Goal: Task Accomplishment & Management: Manage account settings

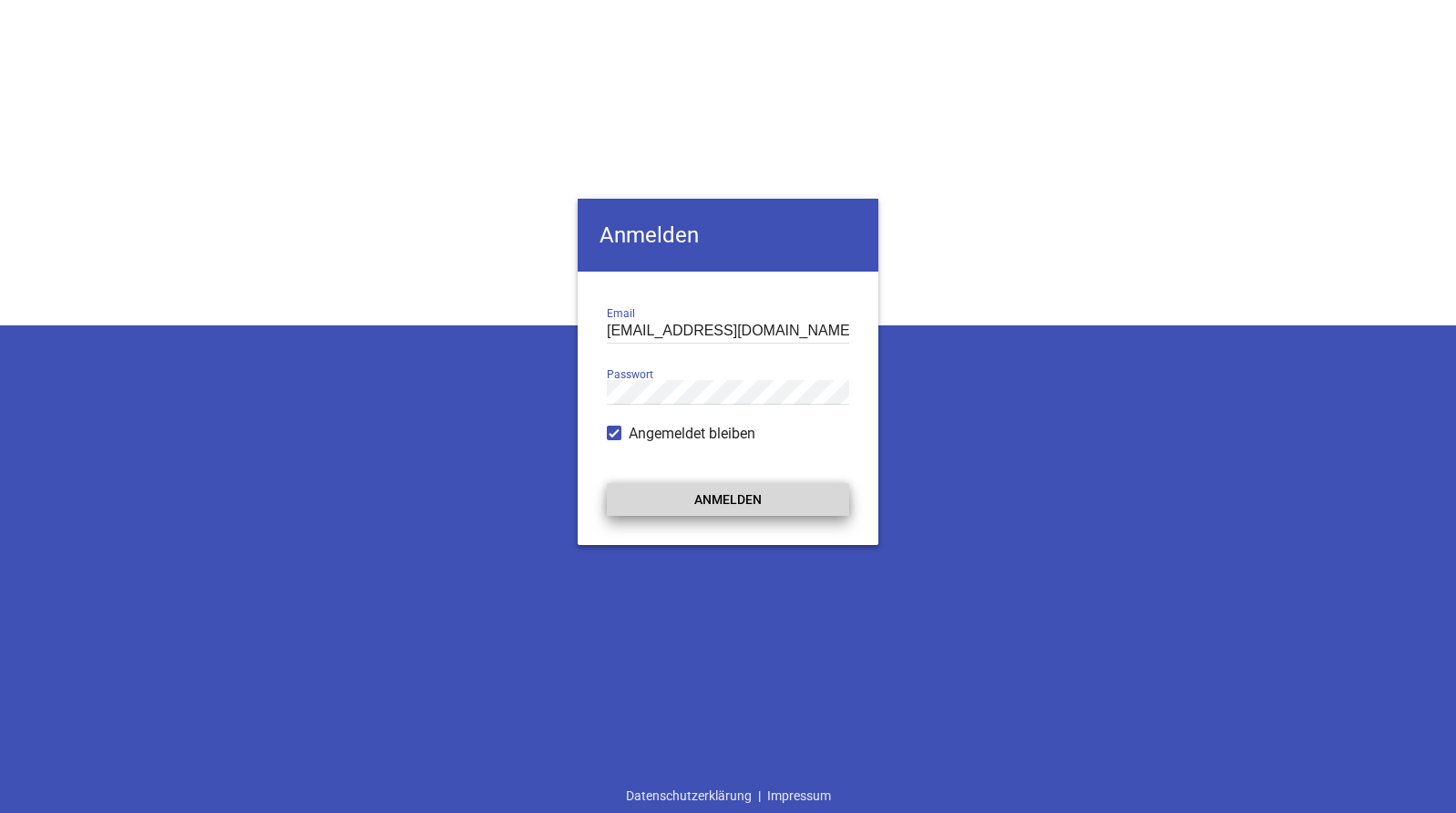
click at [711, 496] on button "Anmelden" at bounding box center [728, 499] width 243 height 33
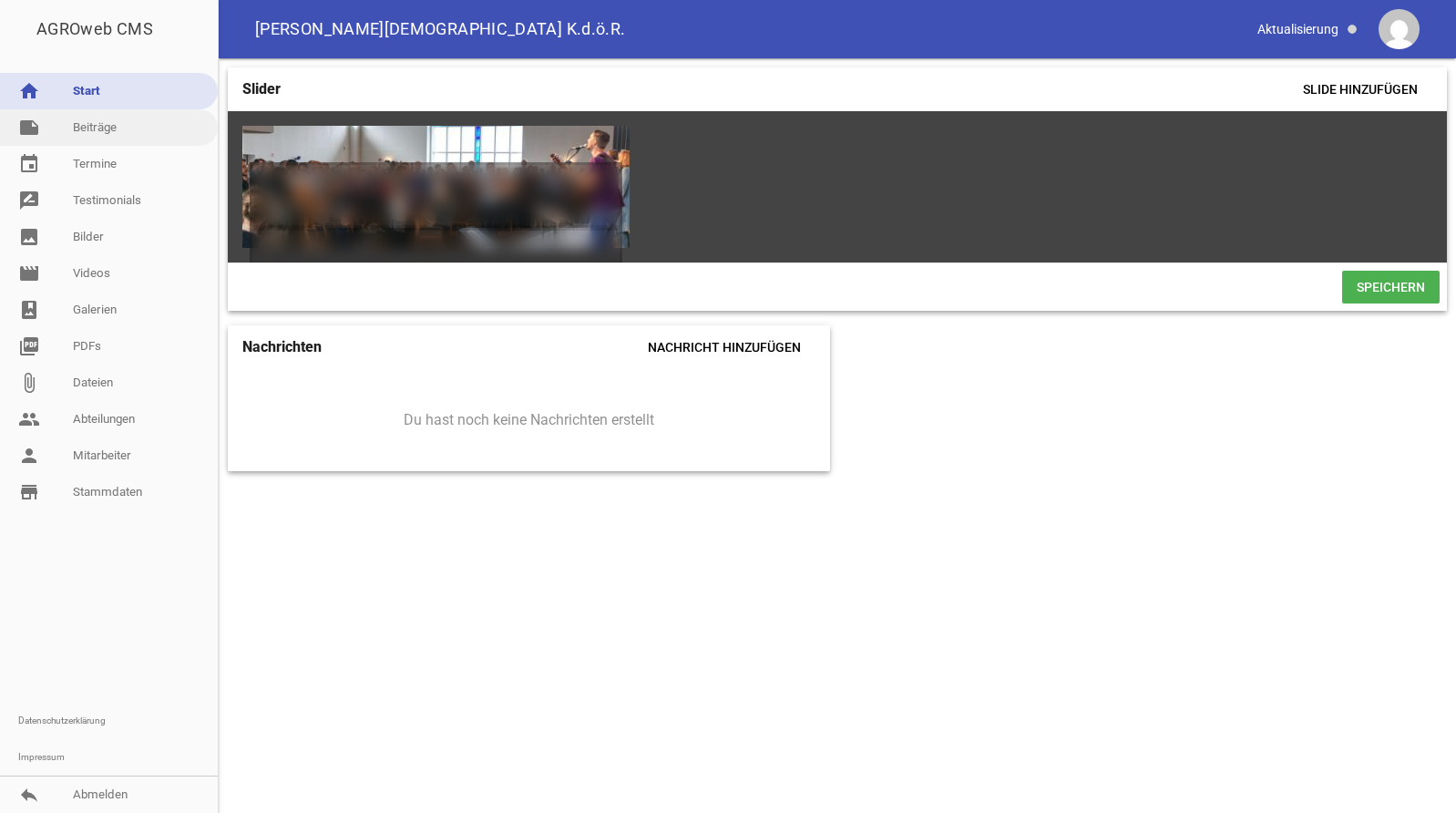
click at [102, 126] on link "note Beiträge" at bounding box center [108, 128] width 218 height 37
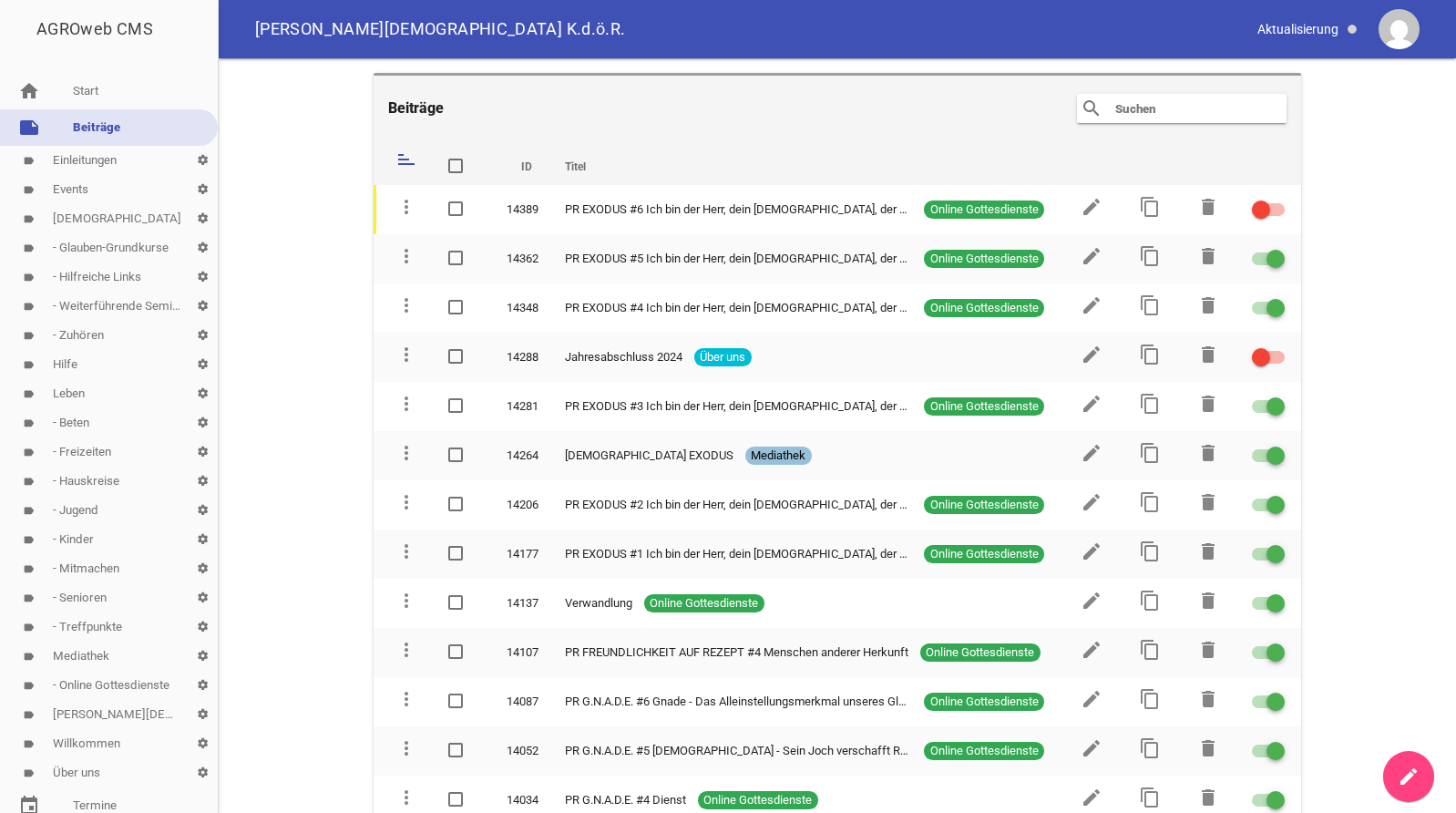
click at [76, 189] on link "label Events settings" at bounding box center [108, 189] width 218 height 29
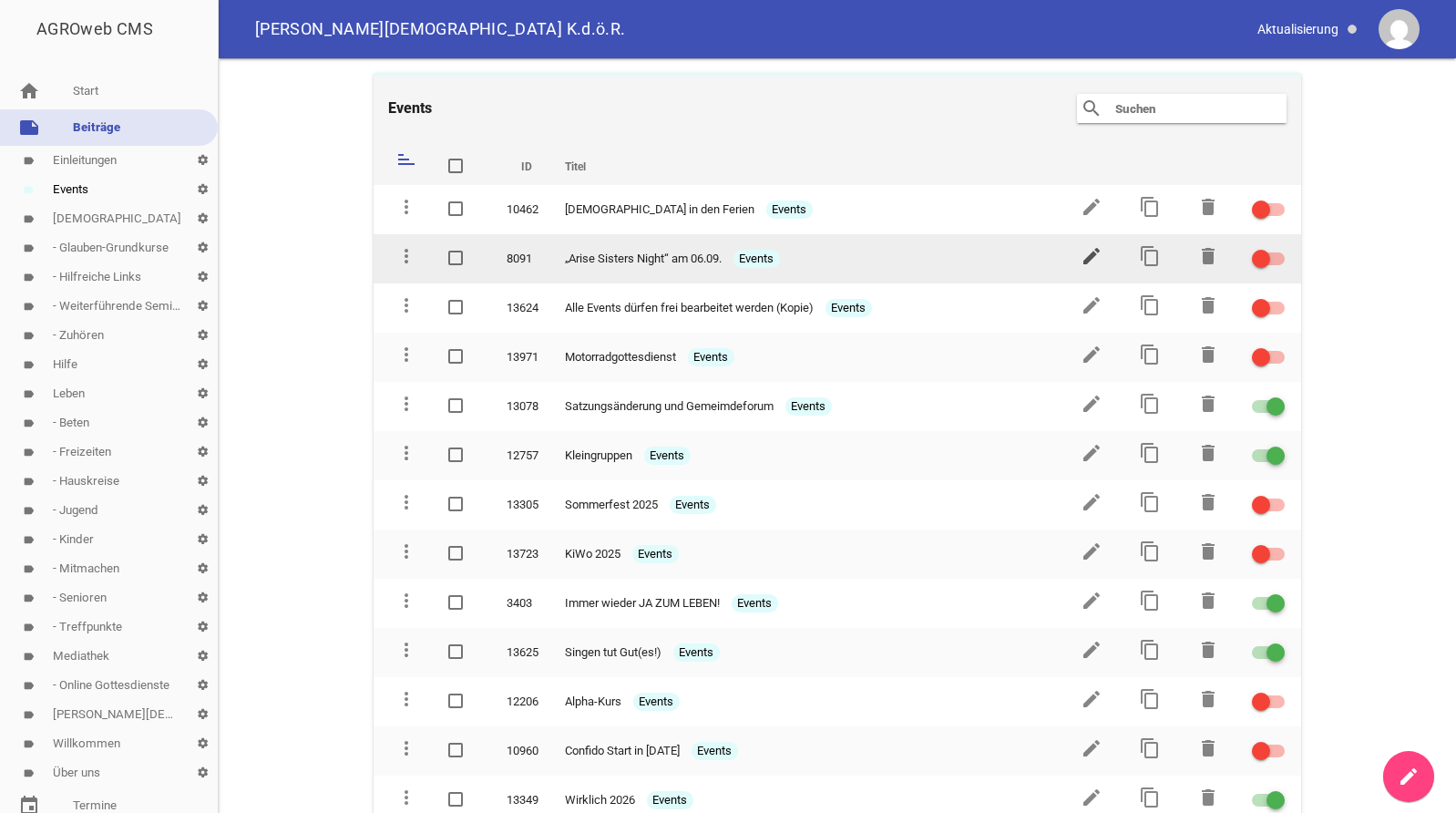
click at [1086, 255] on icon "edit" at bounding box center [1091, 257] width 22 height 22
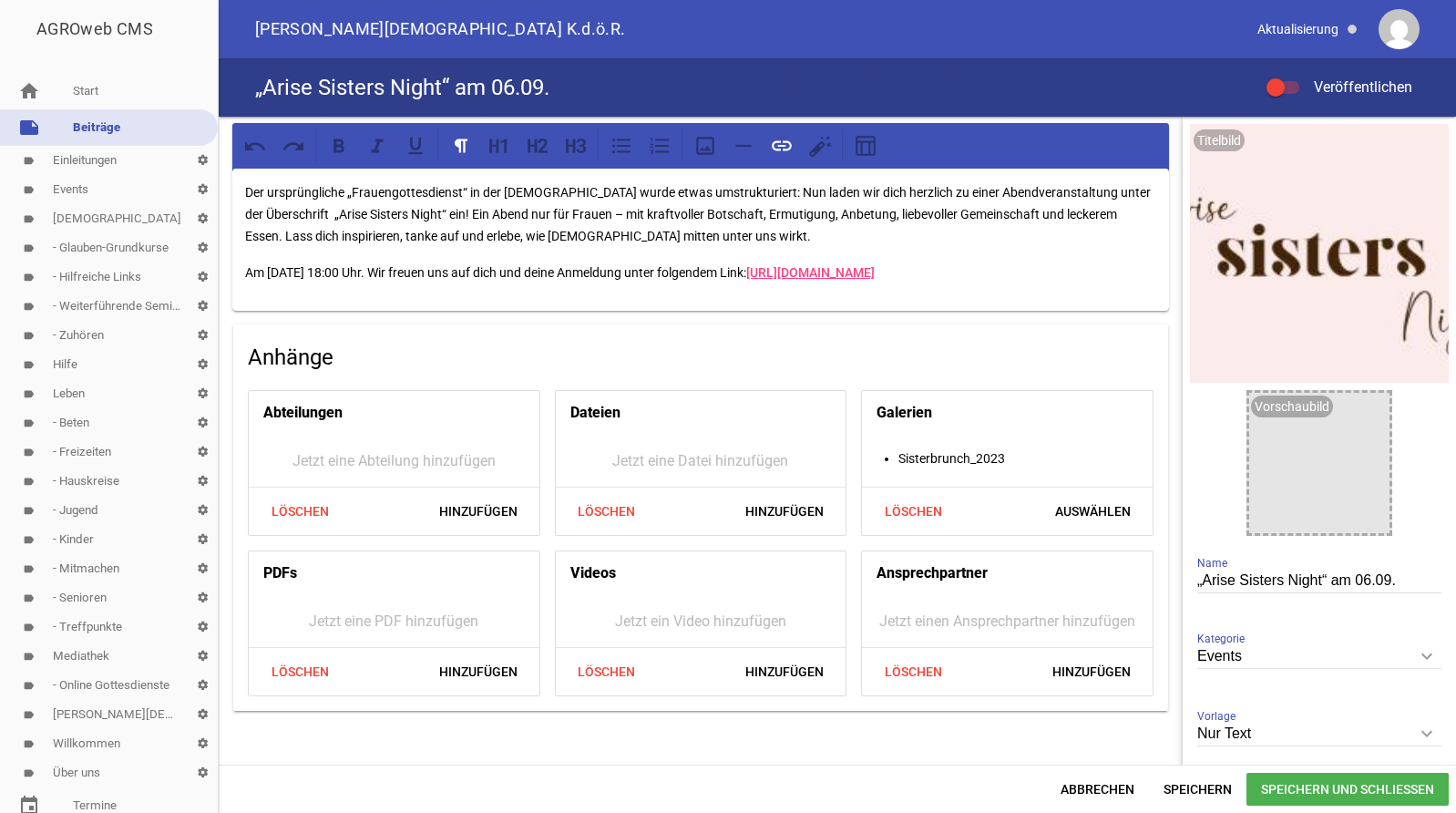
drag, startPoint x: 404, startPoint y: 310, endPoint x: 245, endPoint y: 191, distance: 198.6
click at [245, 191] on div "Der ursprüngliche „Frauengottesdienst“ in der [DEMOGRAPHIC_DATA] wurde etwas um…" at bounding box center [700, 239] width 937 height 143
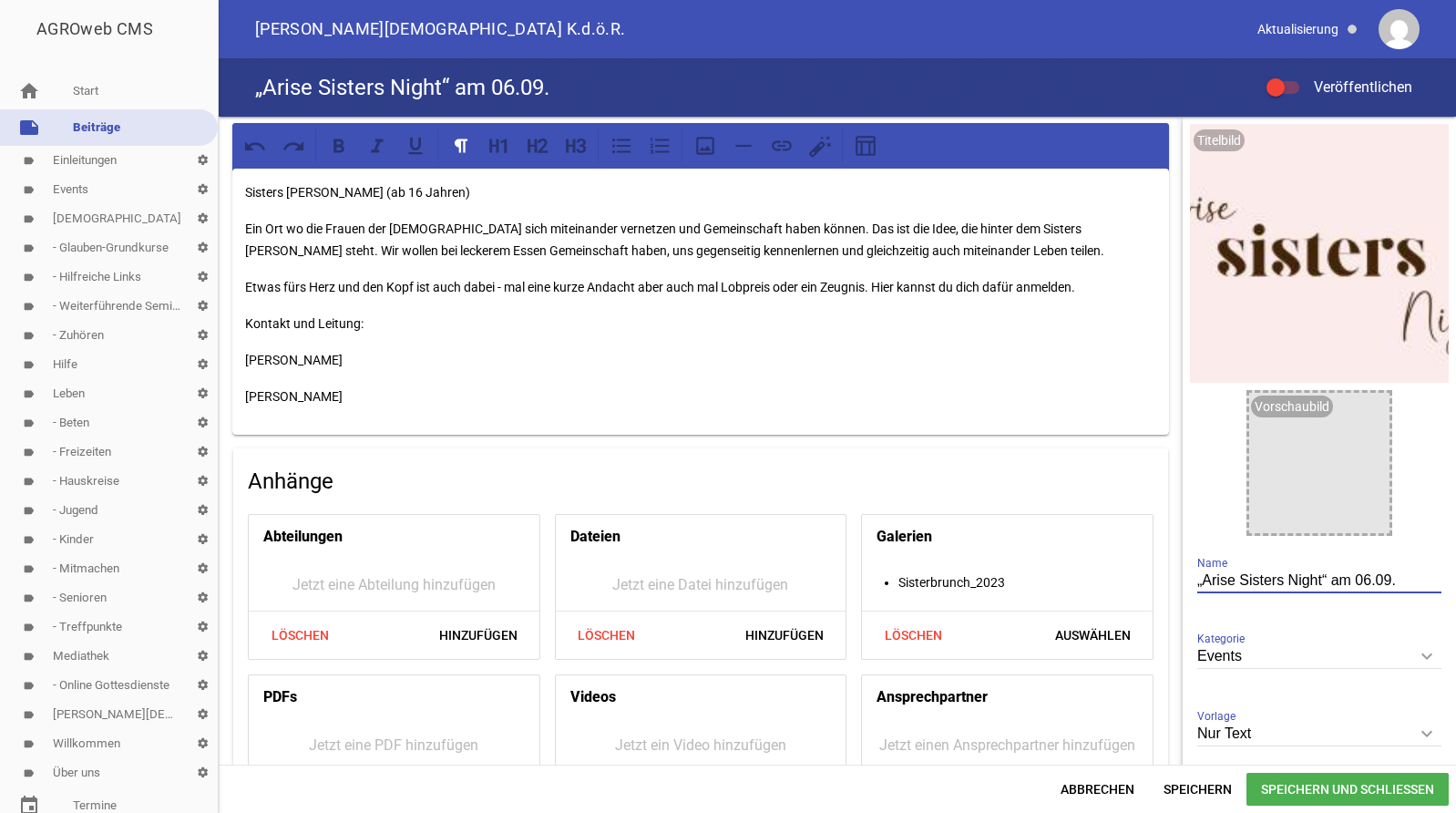
drag, startPoint x: 1396, startPoint y: 578, endPoint x: 1195, endPoint y: 585, distance: 201.1
click at [1197, 585] on input "„Arise Sisters Night“ am 06.09." at bounding box center [1319, 580] width 245 height 25
type input "Sisters Brunch am 08.11."
click at [459, 261] on div "Sisters Brunch (ab 16 Jahren) Ein Ort wo die Frauen der [DEMOGRAPHIC_DATA] sich…" at bounding box center [700, 301] width 937 height 266
click at [422, 200] on p "Sisters [PERSON_NAME] (ab 16 Jahren)" at bounding box center [700, 192] width 911 height 22
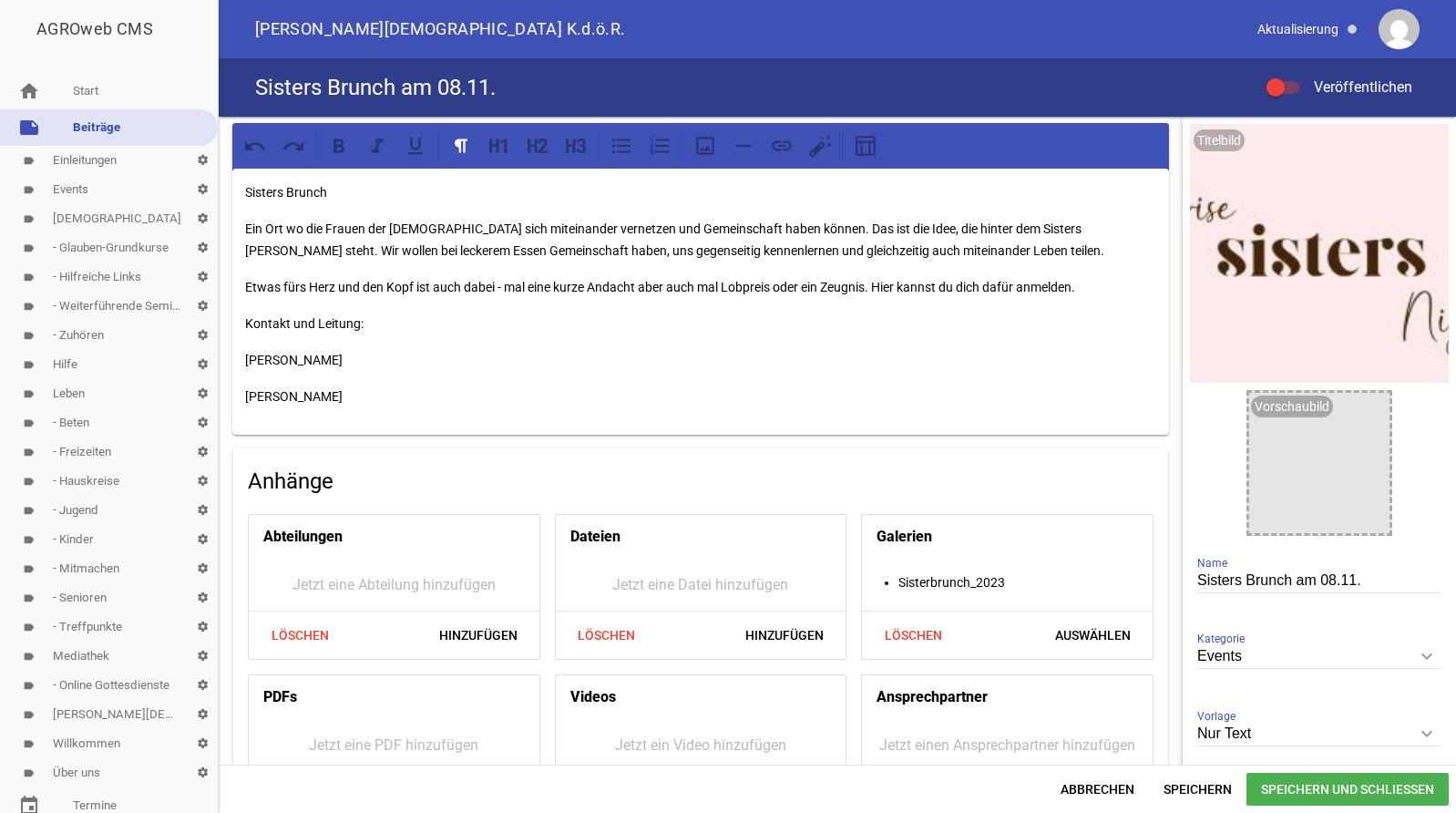
paste div
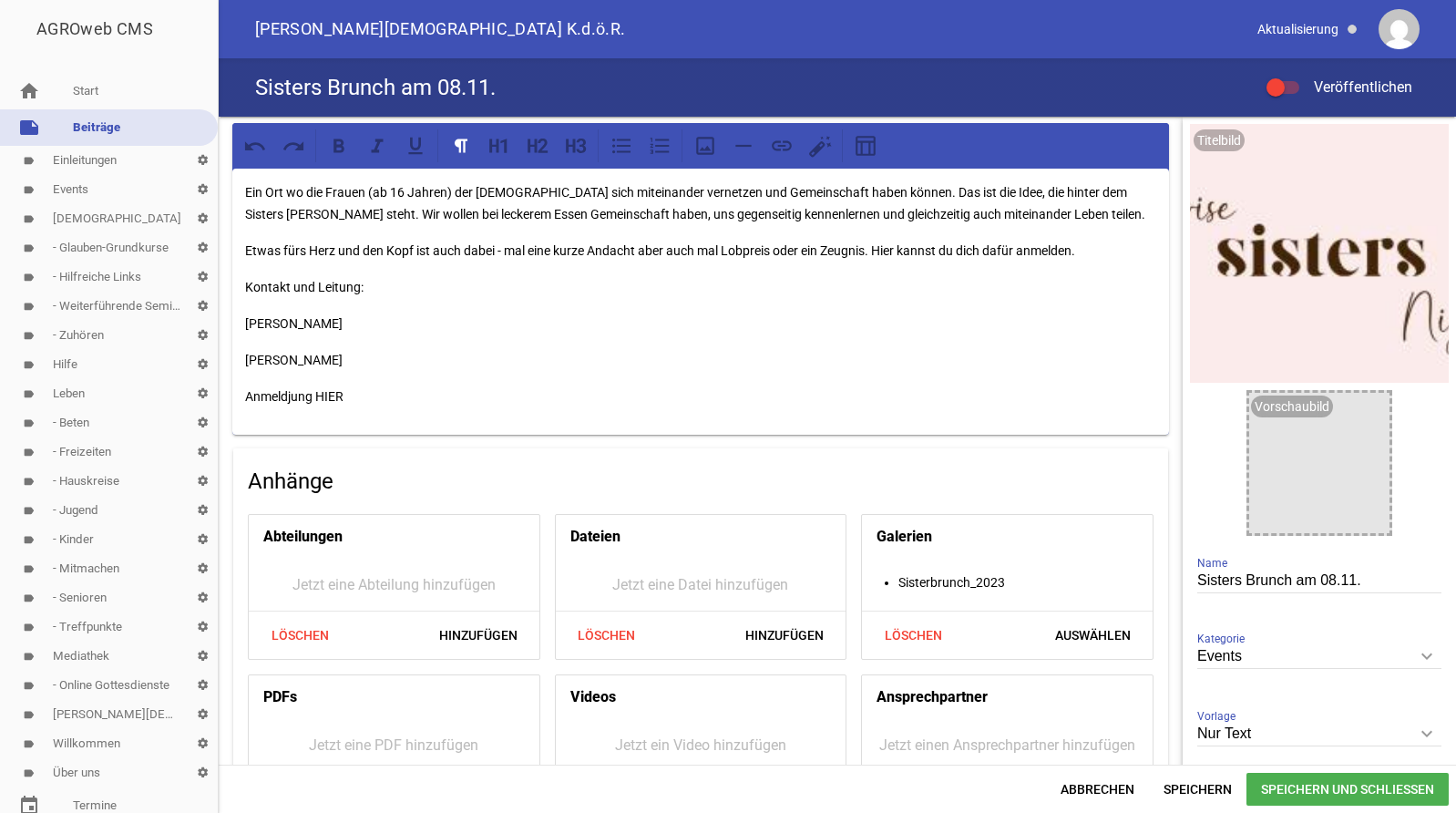
click at [295, 398] on p "Anmeldjung HIER" at bounding box center [700, 396] width 911 height 22
click at [324, 395] on p "Anmeldung HIER" at bounding box center [700, 396] width 911 height 22
click at [779, 147] on icon at bounding box center [781, 145] width 20 height 10
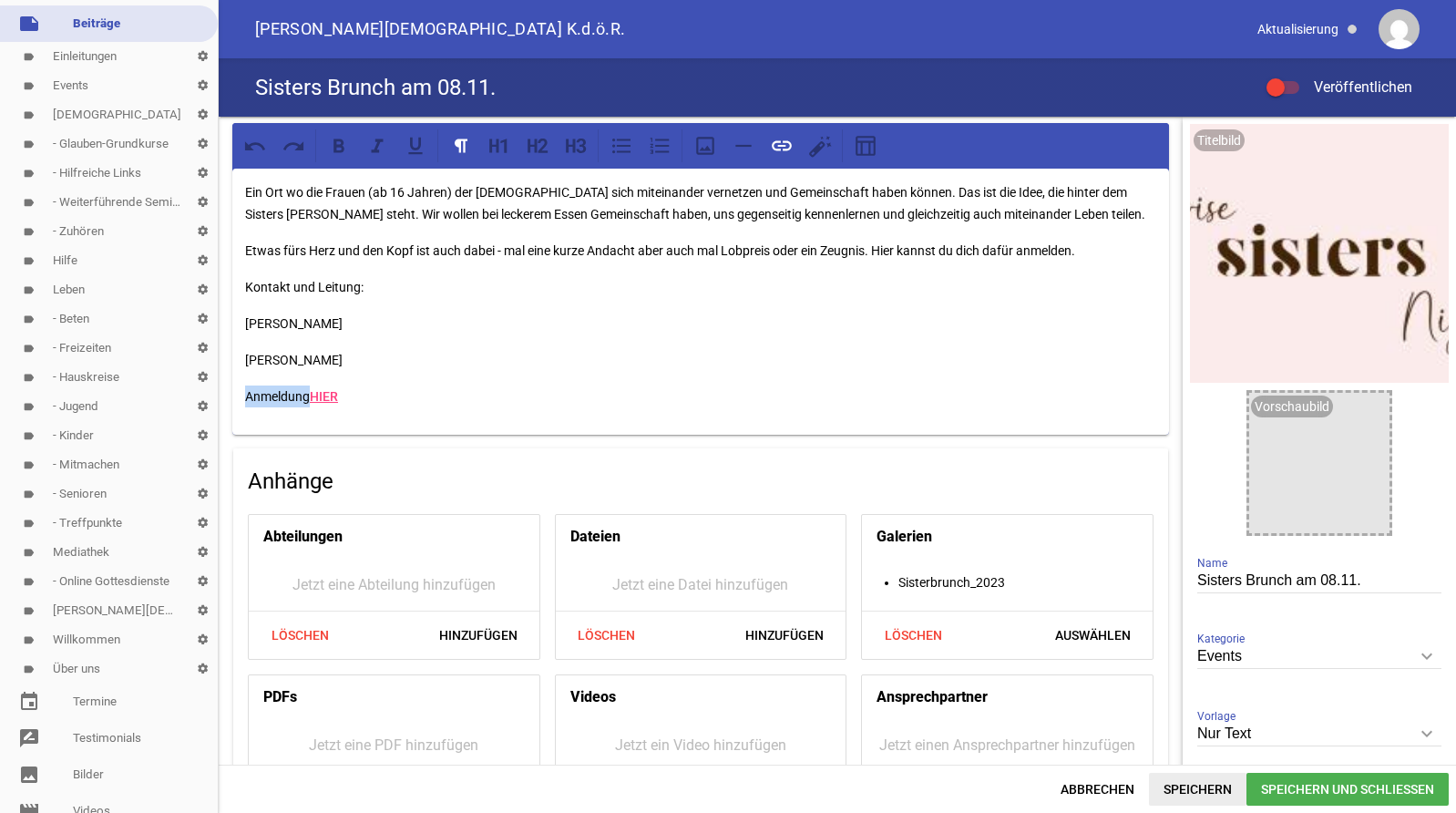
scroll to position [93, 0]
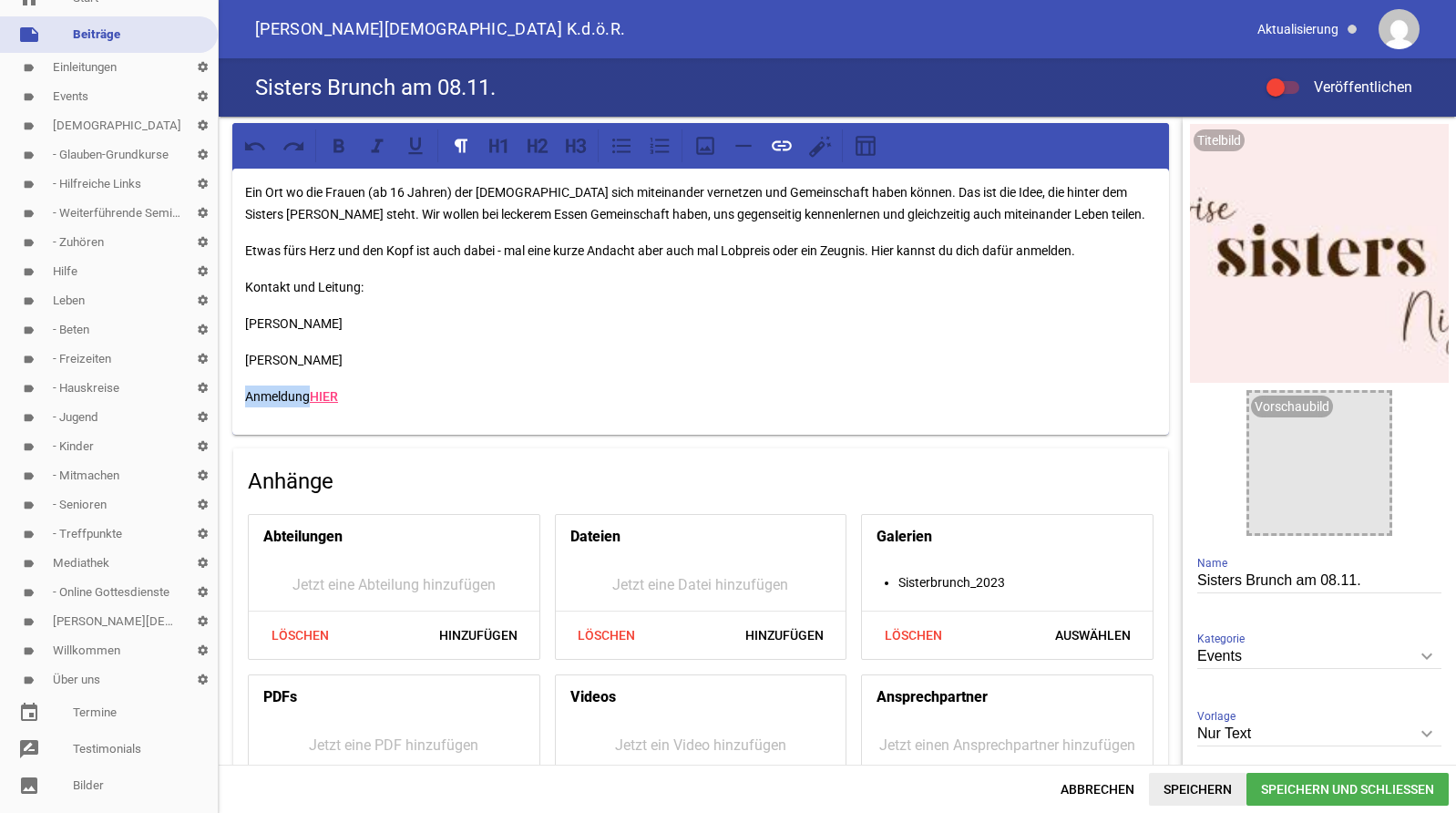
click at [1184, 783] on span "Speichern" at bounding box center [1198, 789] width 97 height 33
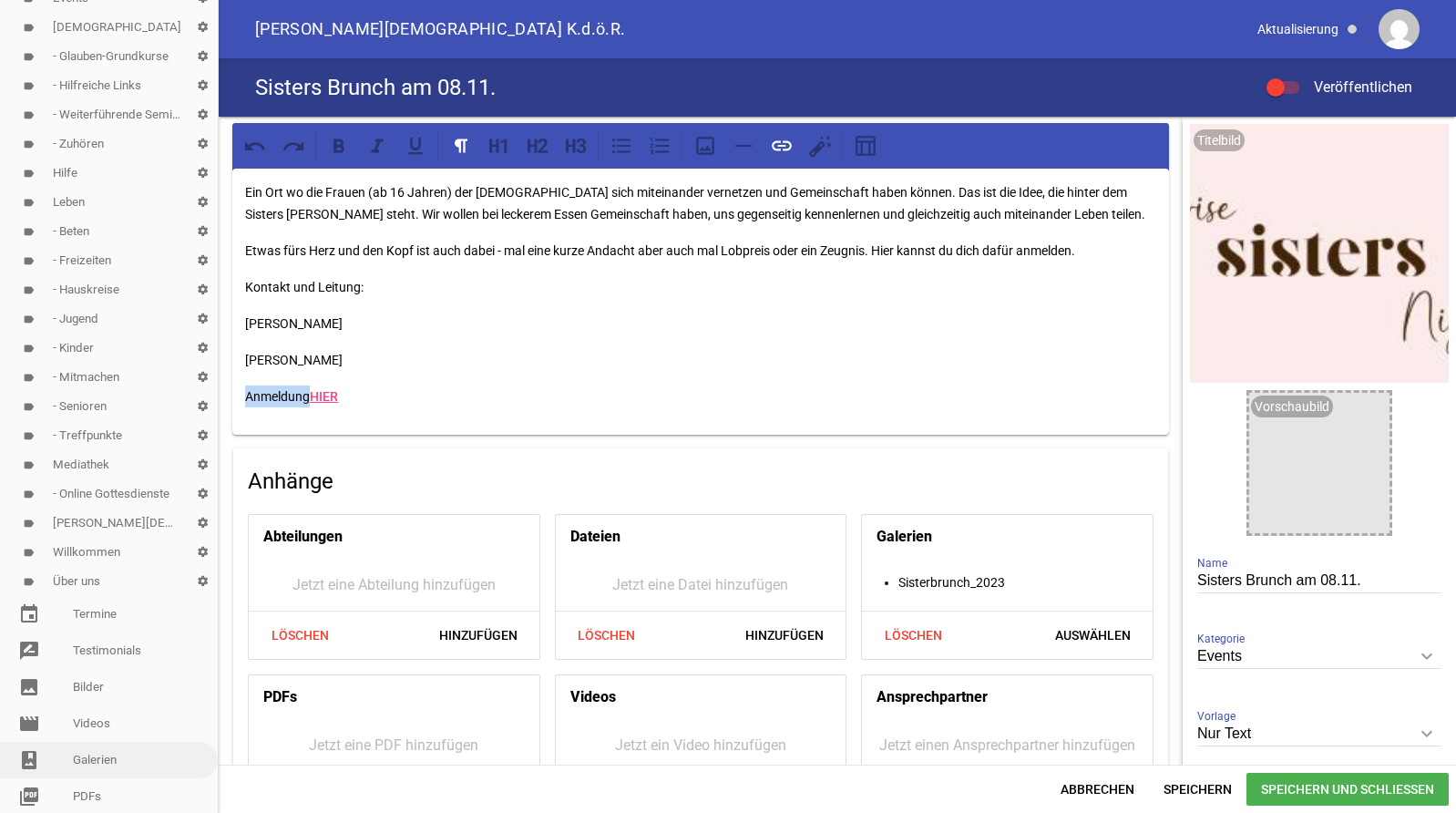
scroll to position [372, 0]
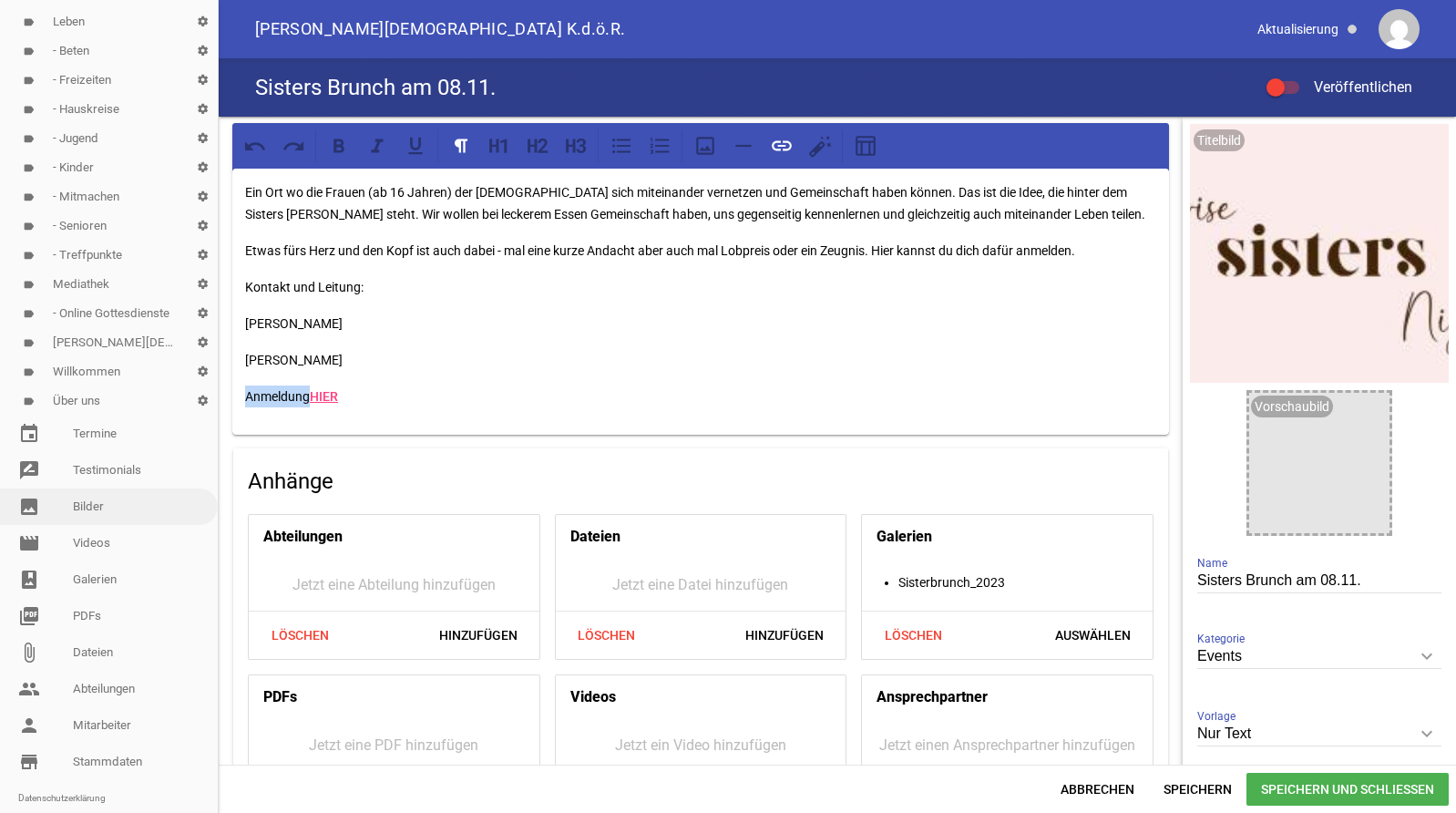
click at [81, 510] on link "image Bilder" at bounding box center [108, 507] width 218 height 37
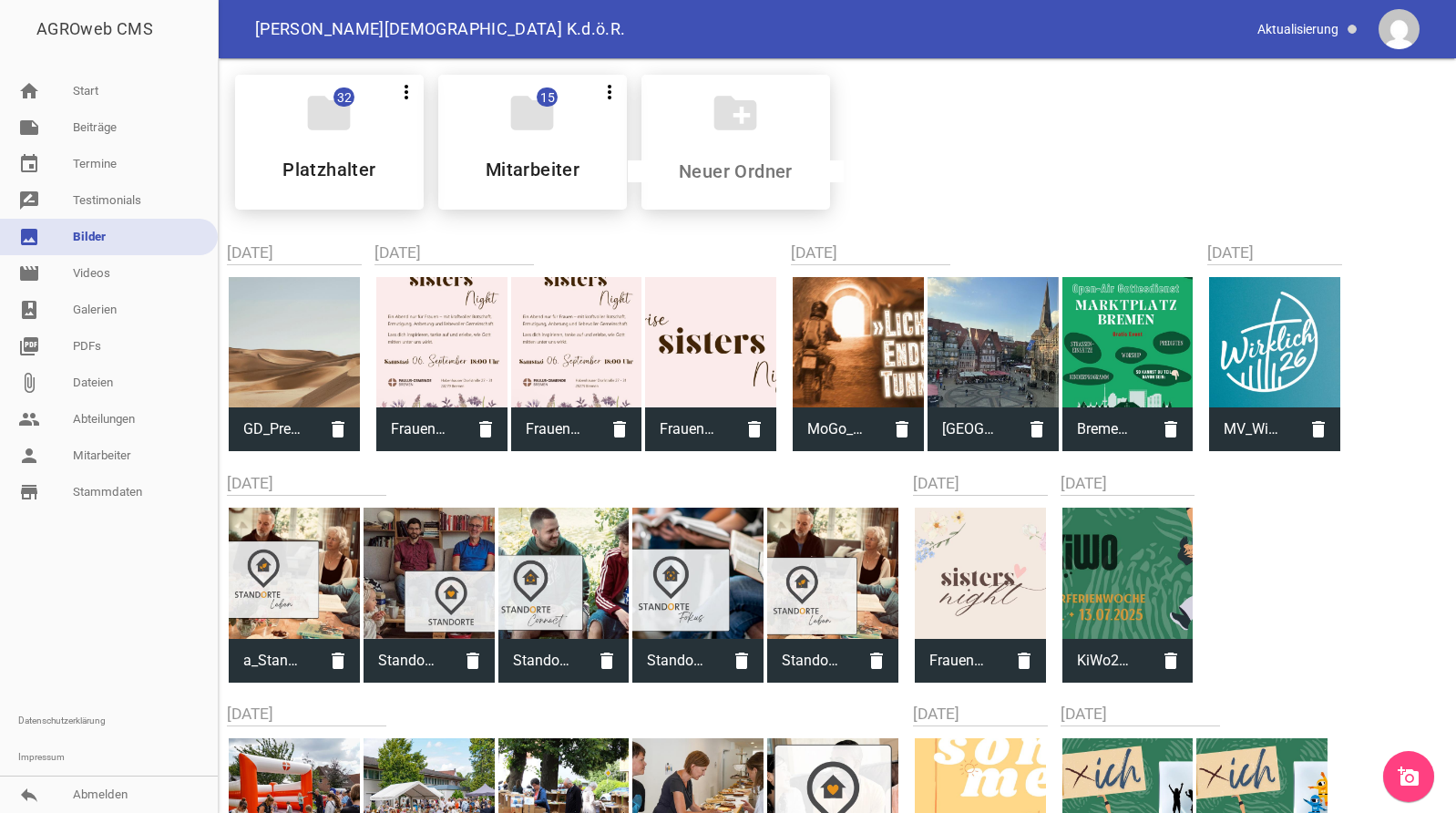
click at [1421, 780] on link "add_a_photo" at bounding box center [1407, 776] width 51 height 51
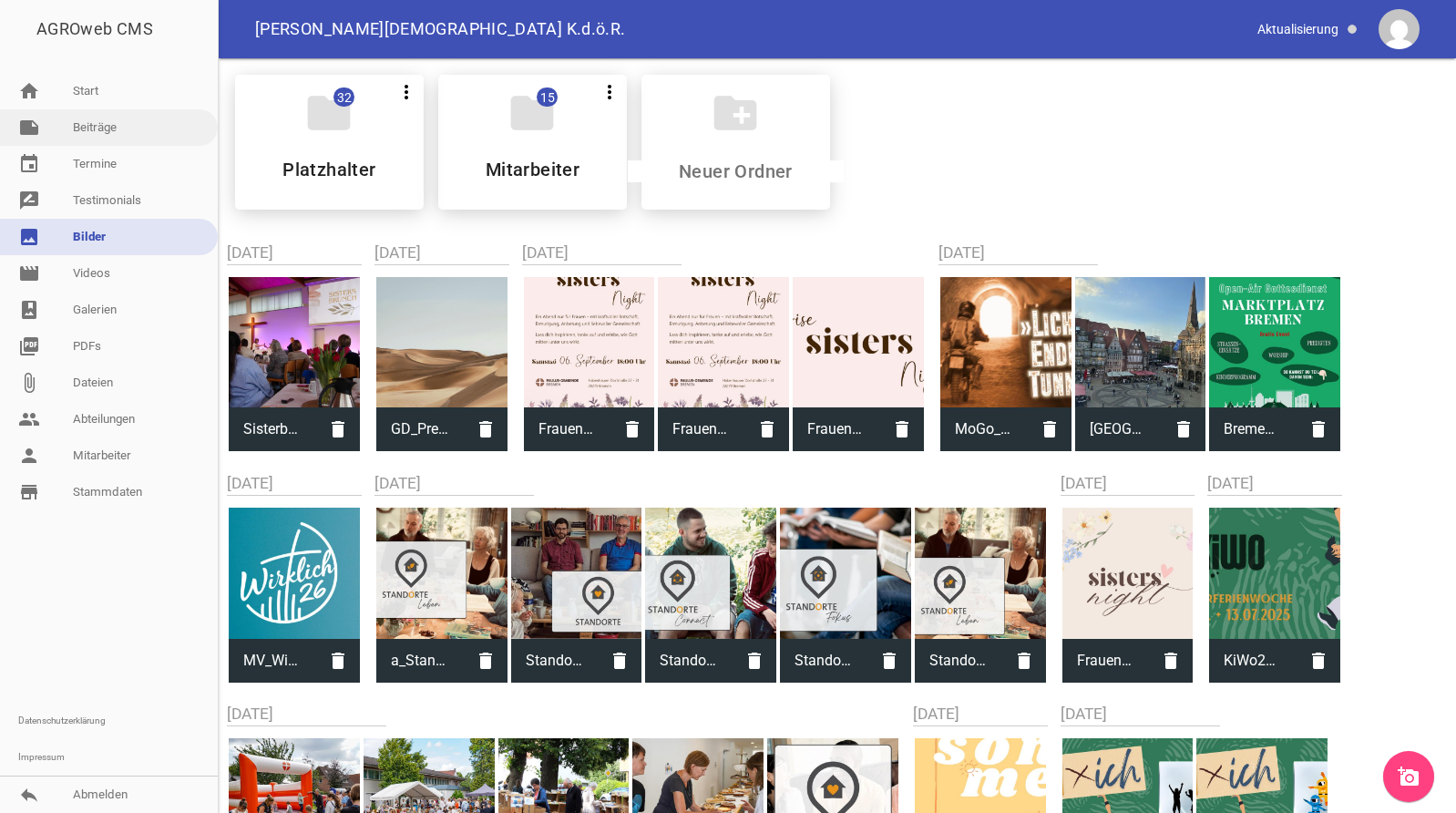
click at [97, 123] on link "note Beiträge" at bounding box center [108, 128] width 218 height 37
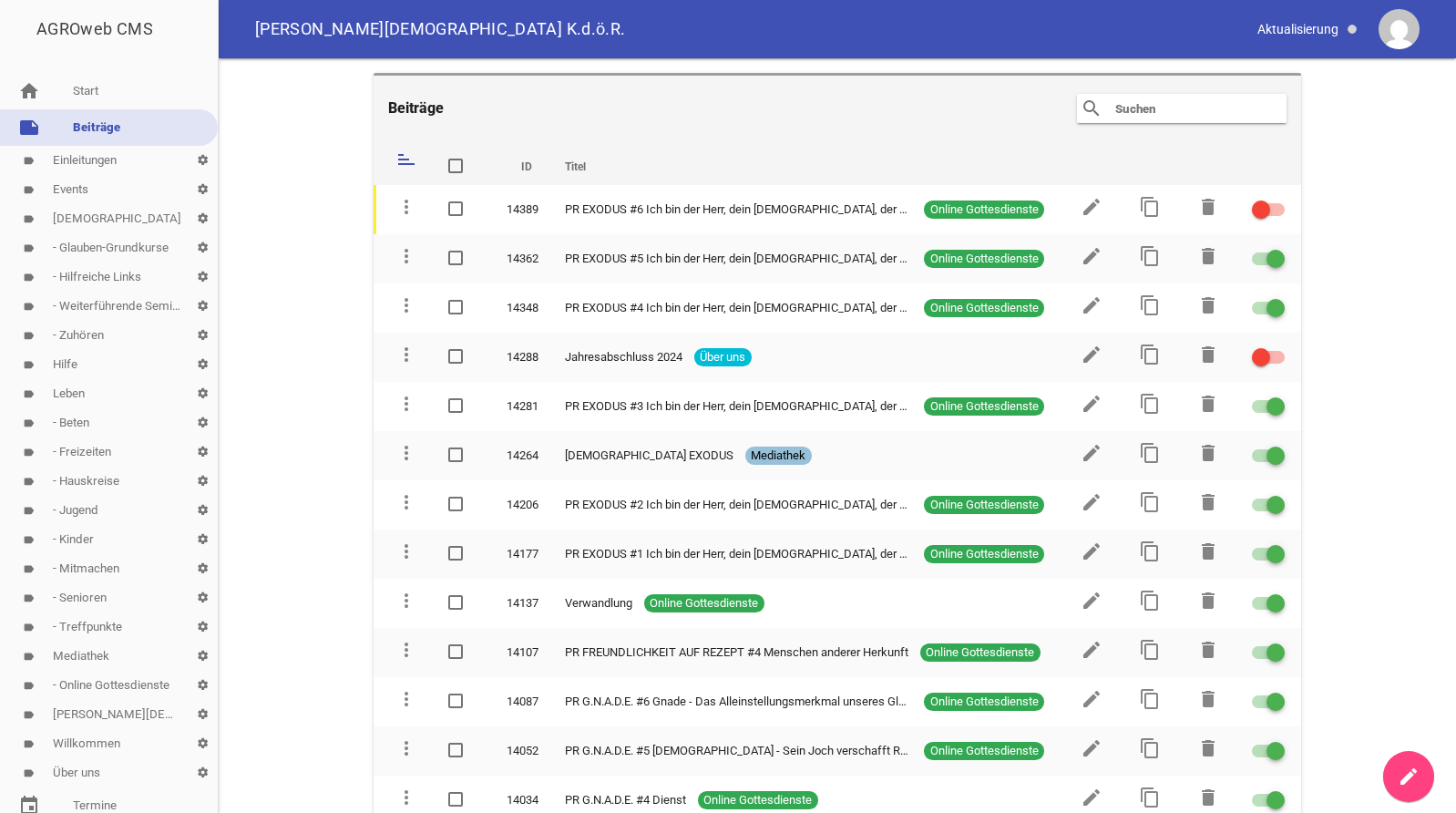
click at [76, 185] on link "label Events settings" at bounding box center [108, 189] width 218 height 29
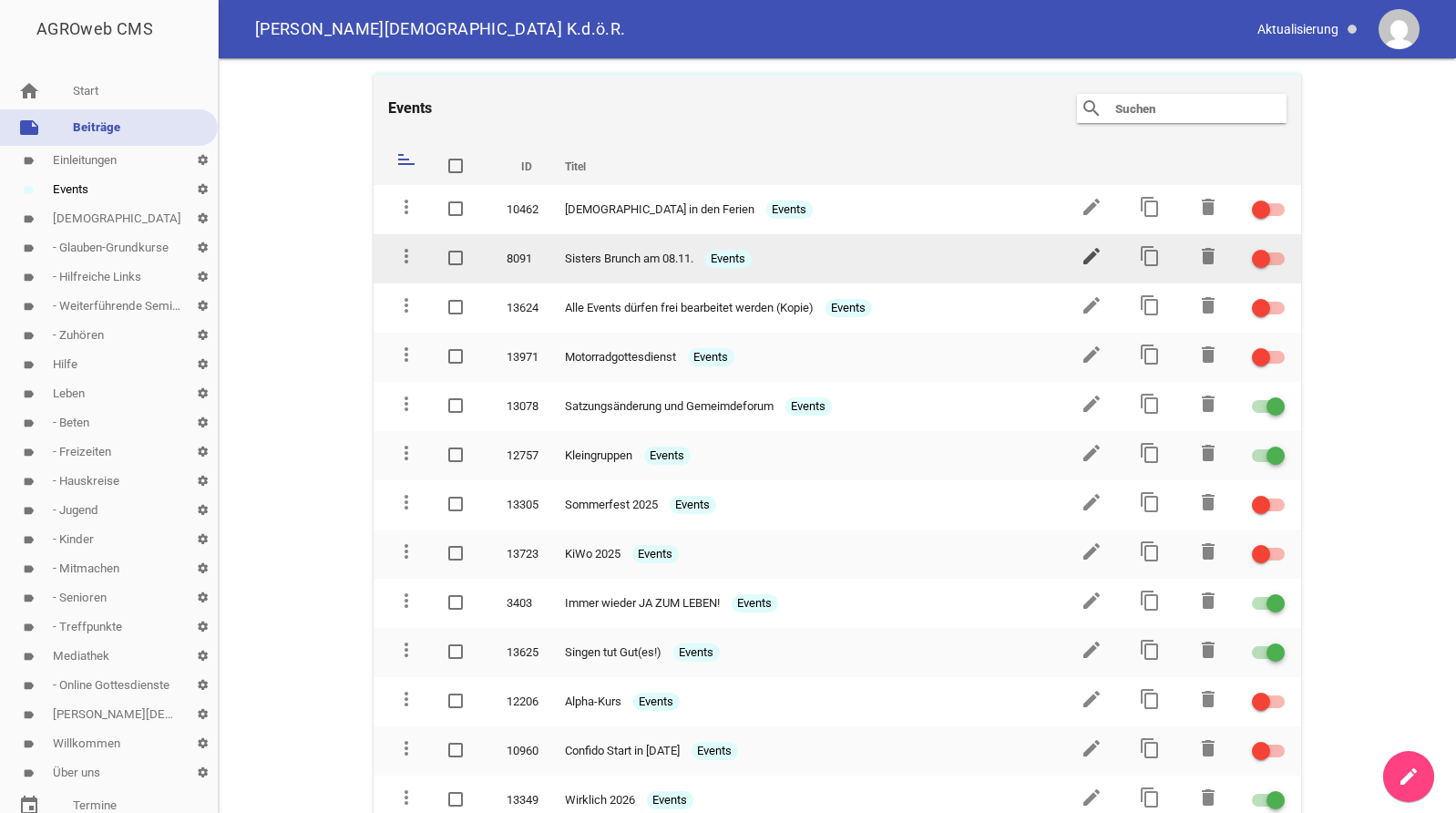
click at [1086, 255] on icon "edit" at bounding box center [1091, 257] width 22 height 22
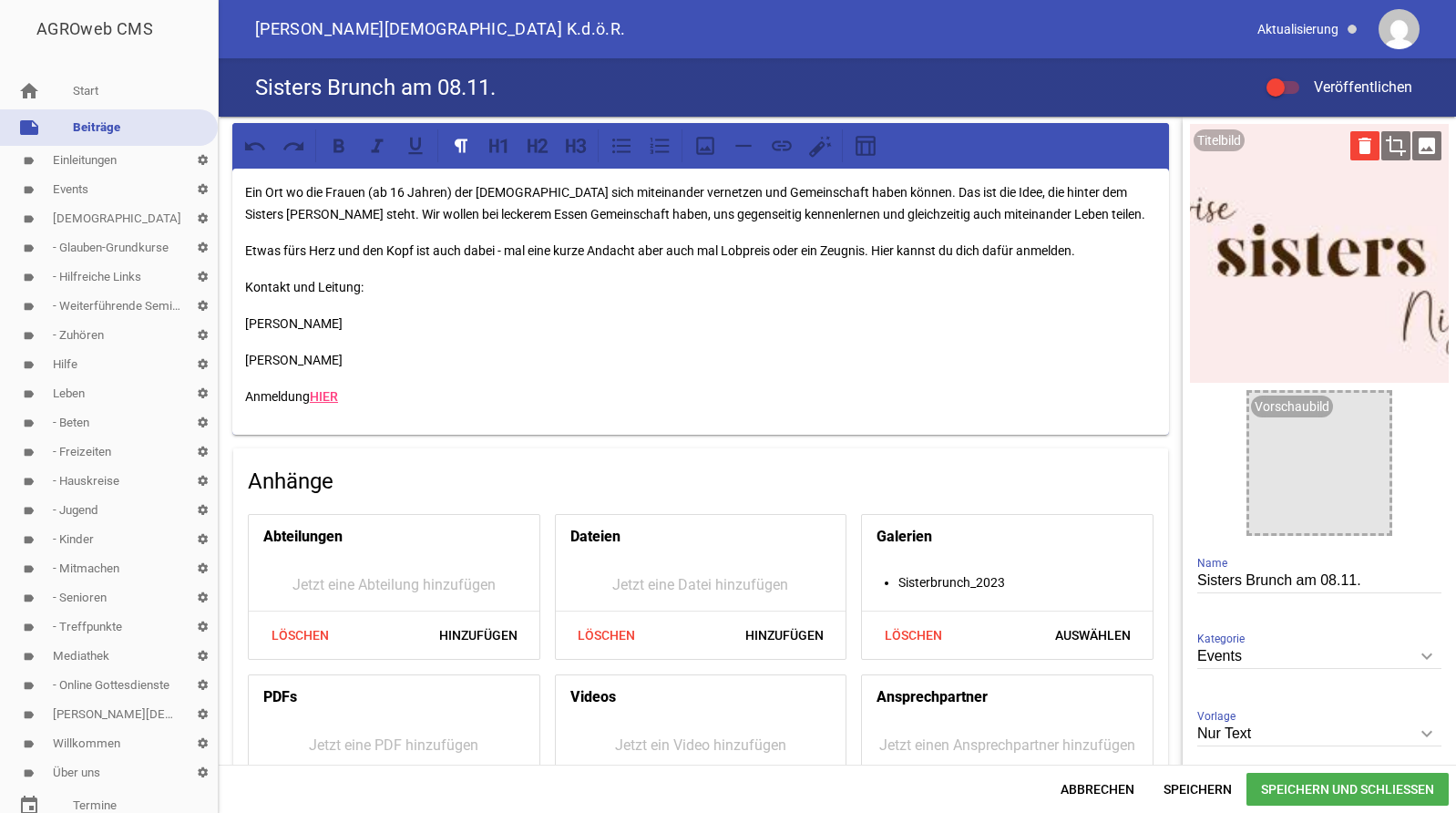
click at [1363, 151] on icon "delete" at bounding box center [1365, 146] width 29 height 29
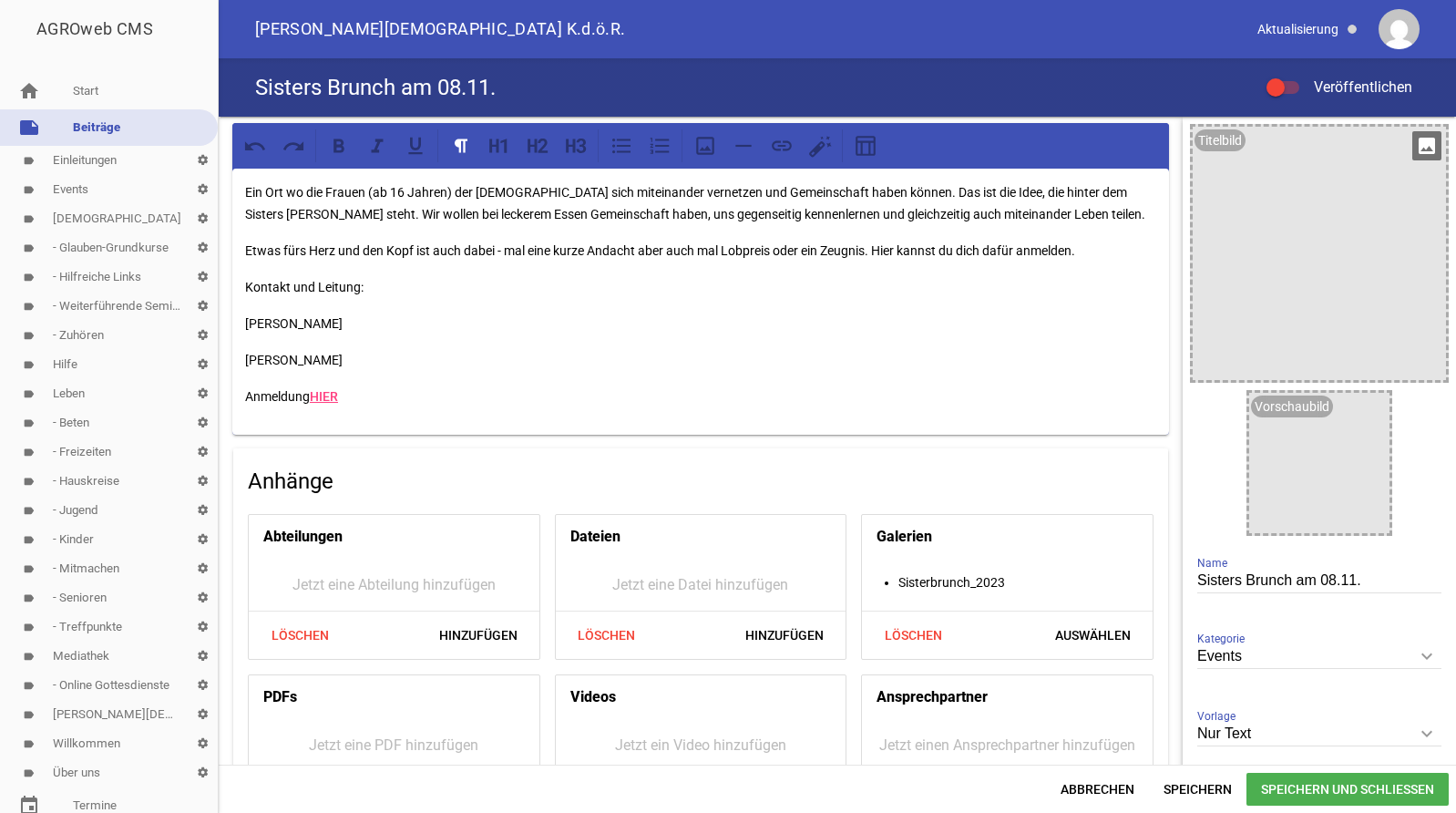
drag, startPoint x: 1388, startPoint y: 154, endPoint x: 1392, endPoint y: 167, distance: 13.6
click at [1392, 166] on div at bounding box center [1318, 253] width 253 height 253
click at [1422, 149] on icon "image" at bounding box center [1427, 146] width 29 height 29
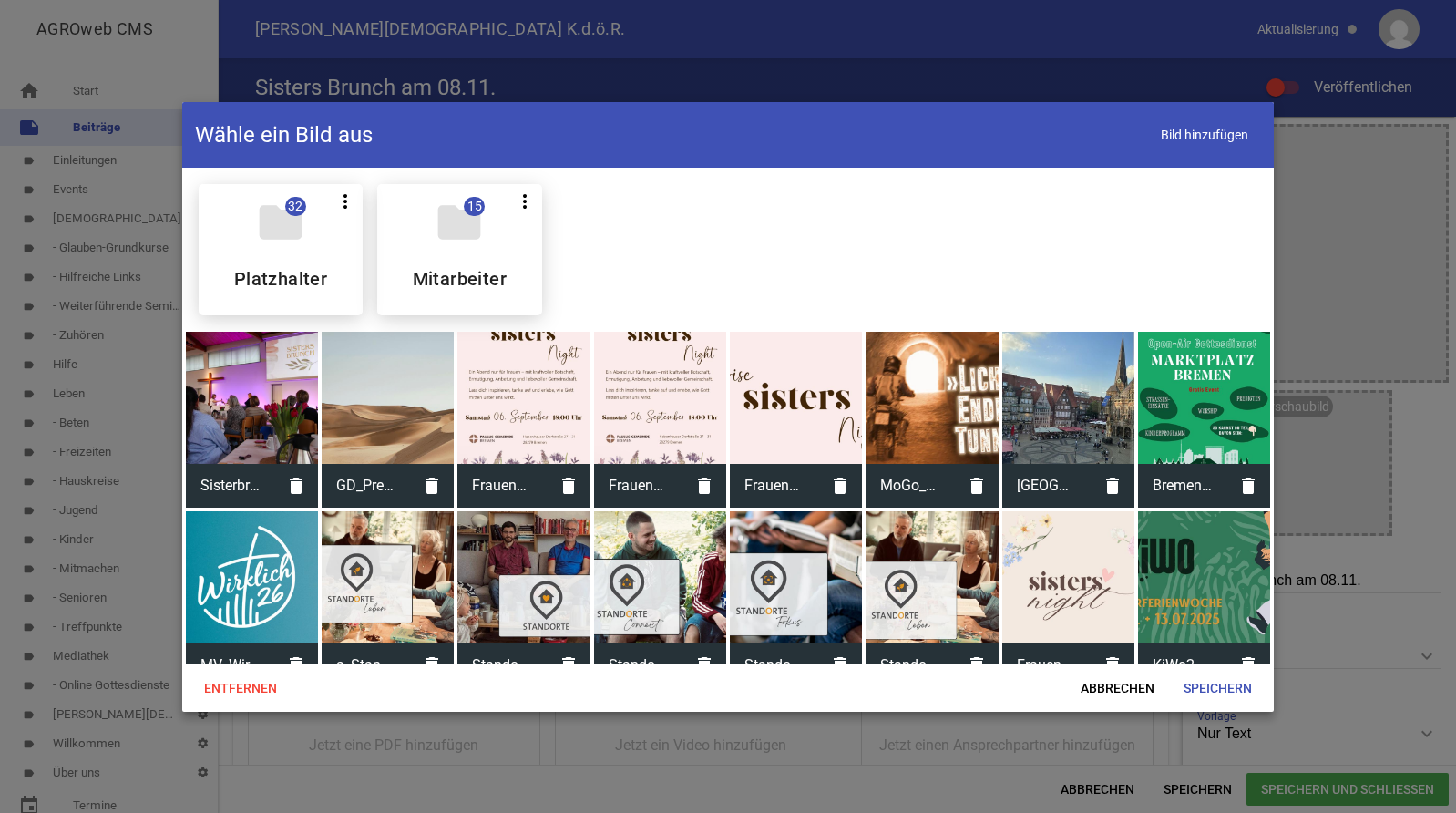
click at [245, 440] on div at bounding box center [252, 398] width 132 height 132
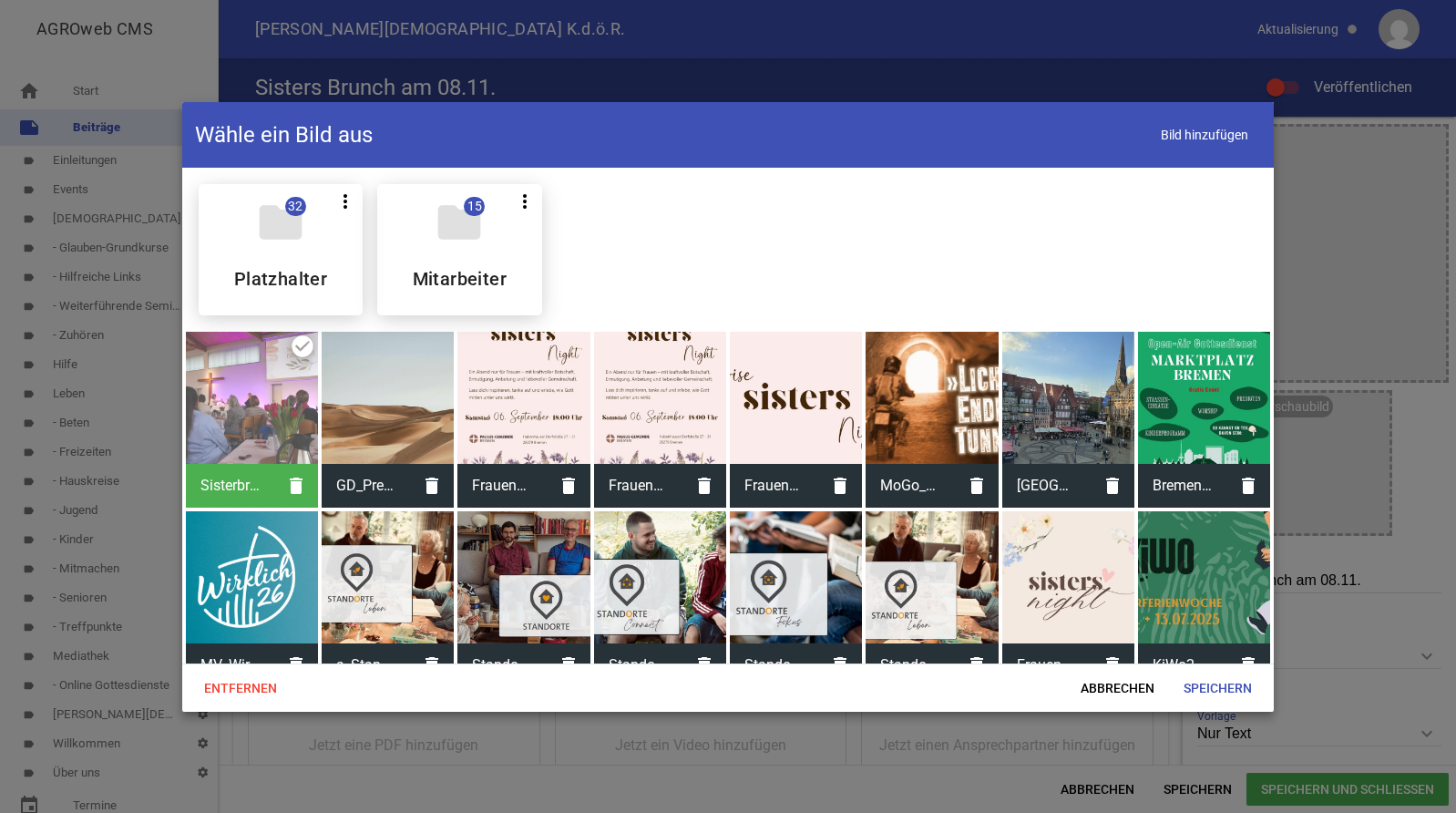
click at [245, 440] on div at bounding box center [252, 398] width 132 height 132
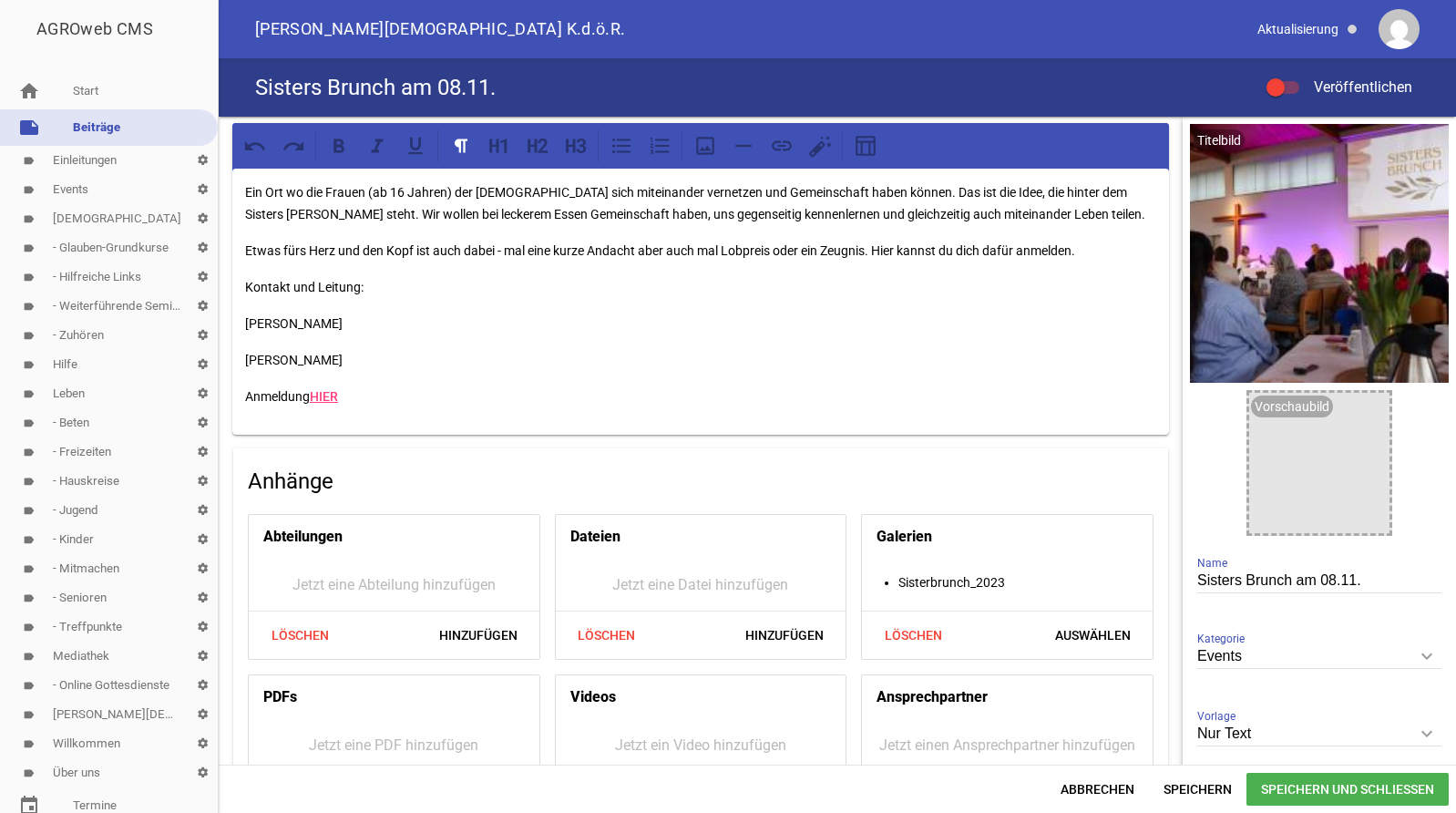
click at [1275, 786] on span "Speichern und Schließen" at bounding box center [1348, 789] width 202 height 33
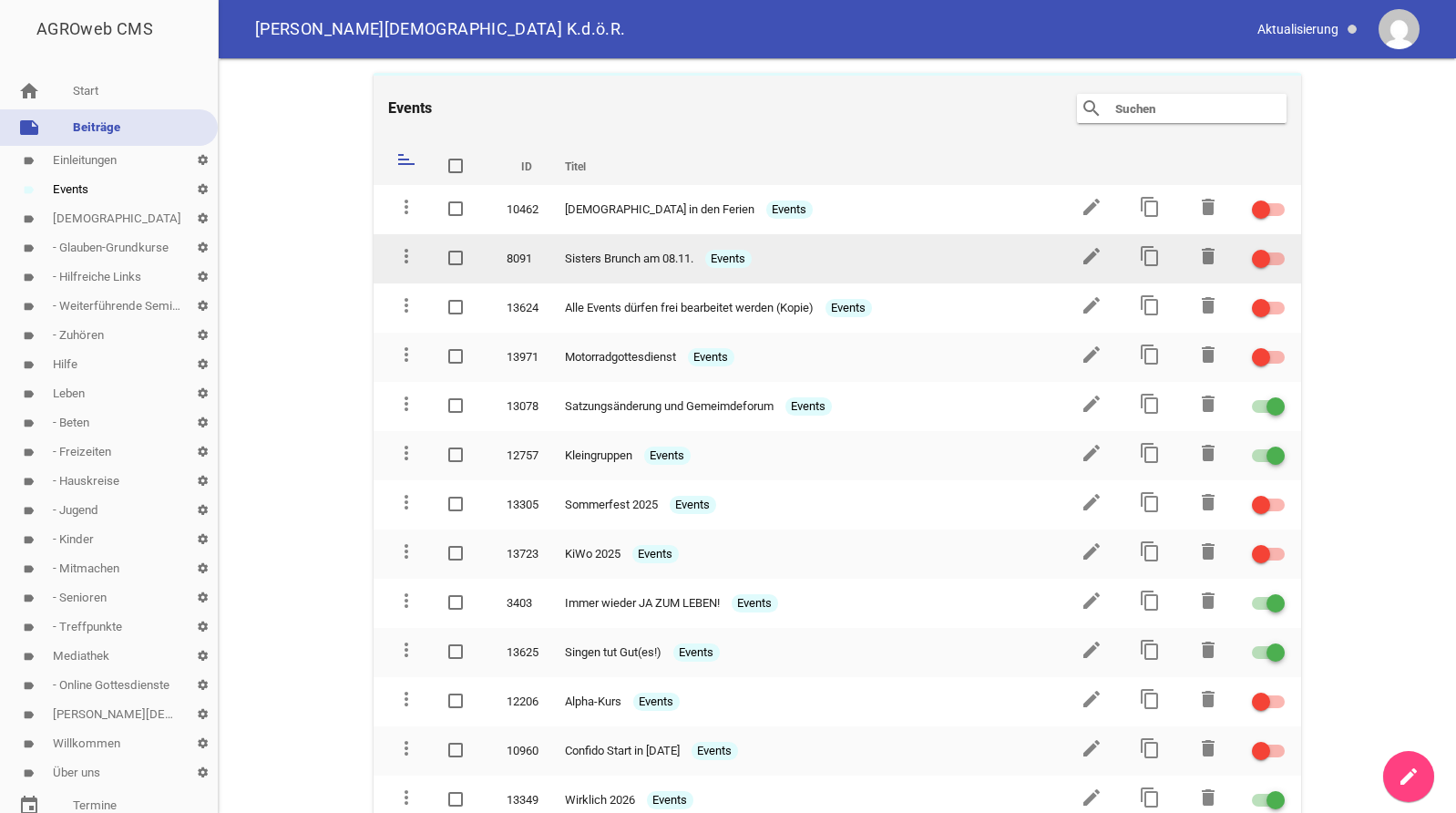
click at [1273, 258] on div at bounding box center [1268, 258] width 33 height 13
click at [1279, 248] on input "checkbox" at bounding box center [1279, 248] width 0 height 0
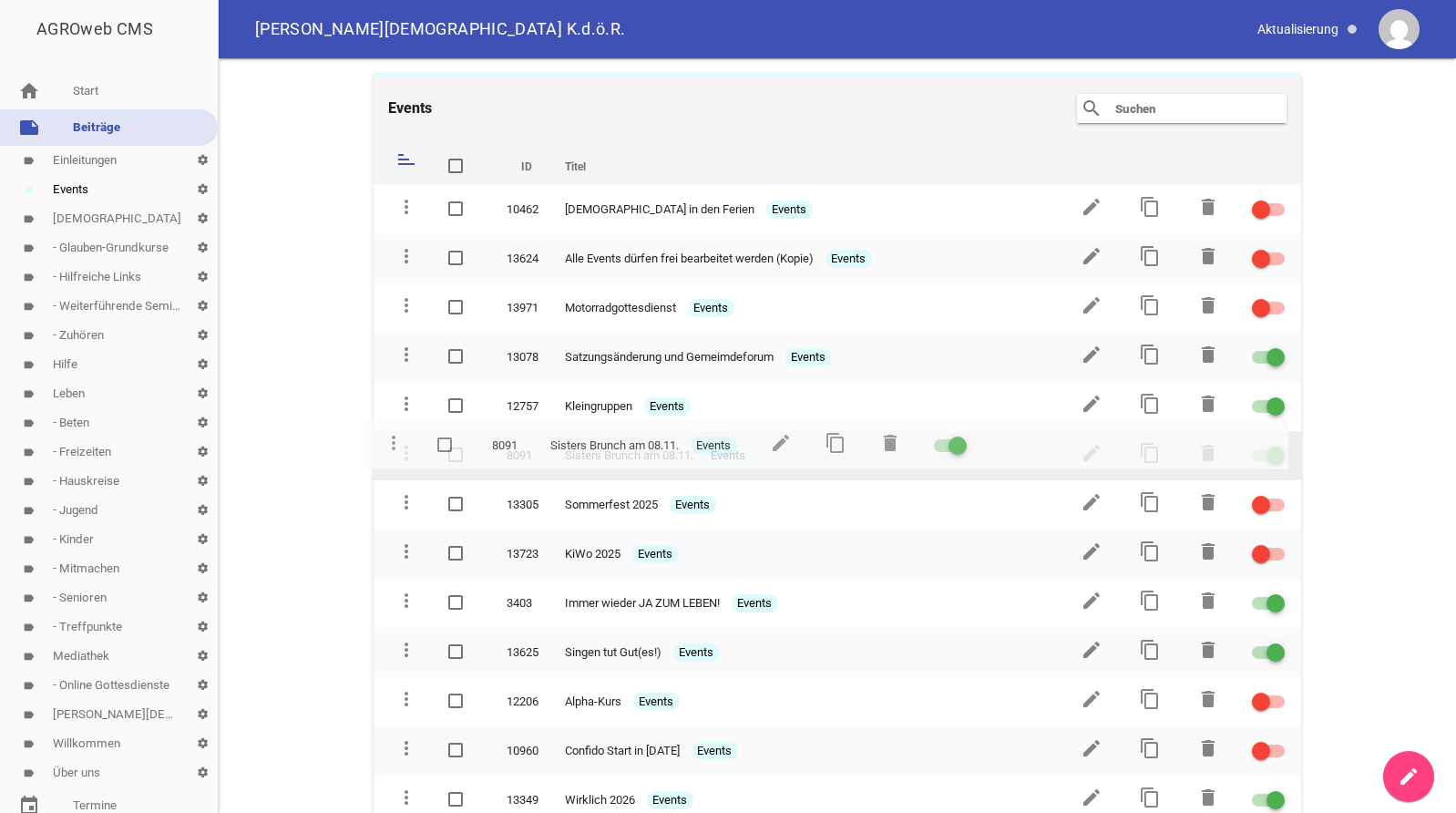
drag, startPoint x: 406, startPoint y: 256, endPoint x: 393, endPoint y: 443, distance: 187.5
click at [393, 443] on td "more_vert" at bounding box center [402, 456] width 58 height 50
